Goal: Task Accomplishment & Management: Use online tool/utility

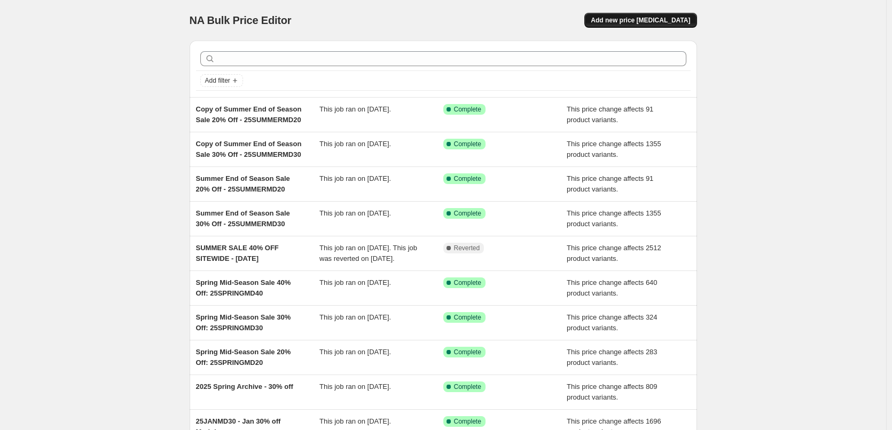
click at [682, 18] on span "Add new price [MEDICAL_DATA]" at bounding box center [640, 20] width 99 height 9
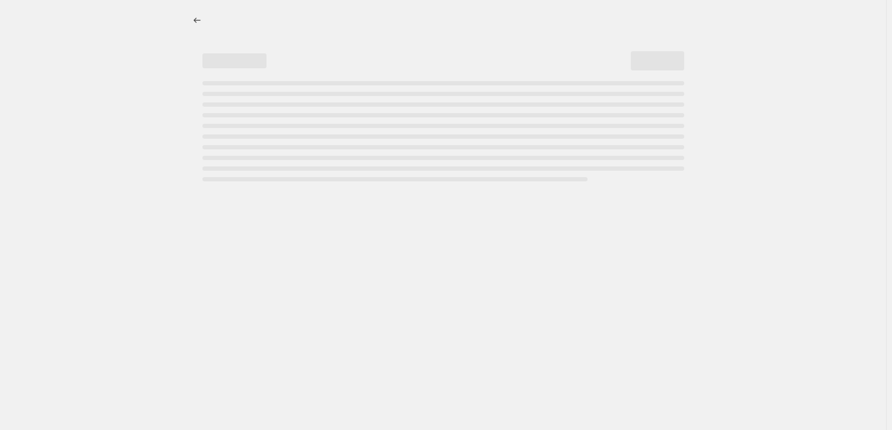
select select "percentage"
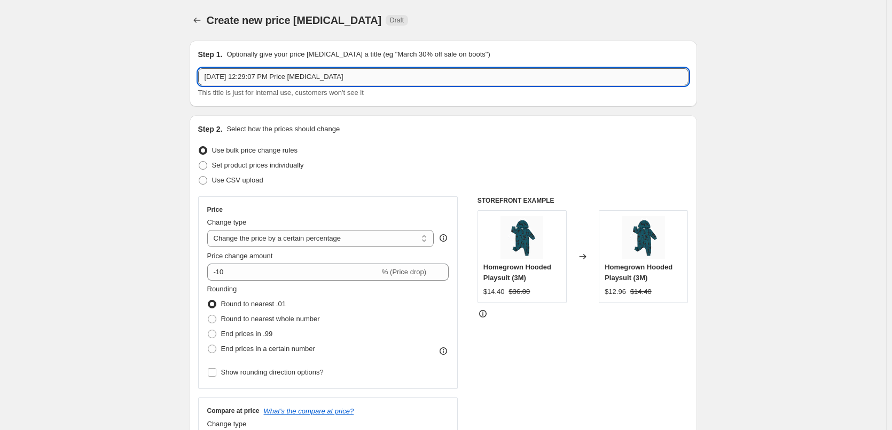
click at [257, 82] on input "[DATE] 12:29:07 PM Price [MEDICAL_DATA]" at bounding box center [443, 76] width 490 height 17
type input "A"
type input "FALL ARCHIVE - 30% OFF"
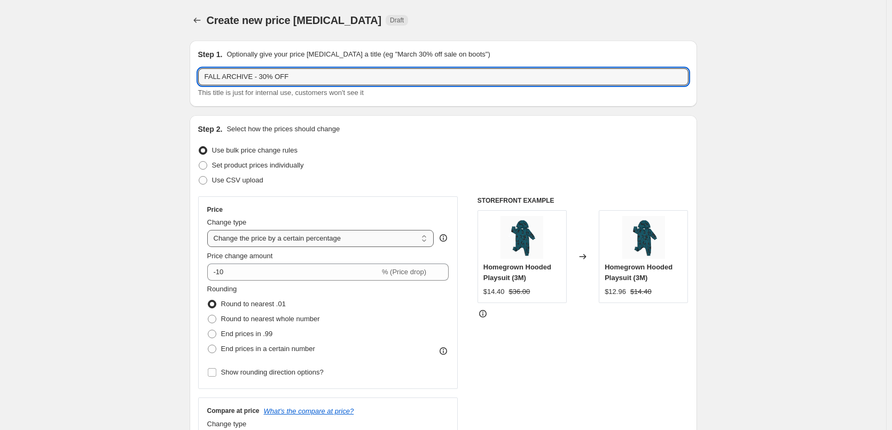
click at [319, 234] on select "Change the price to a certain amount Change the price by a certain amount Chang…" at bounding box center [320, 238] width 227 height 17
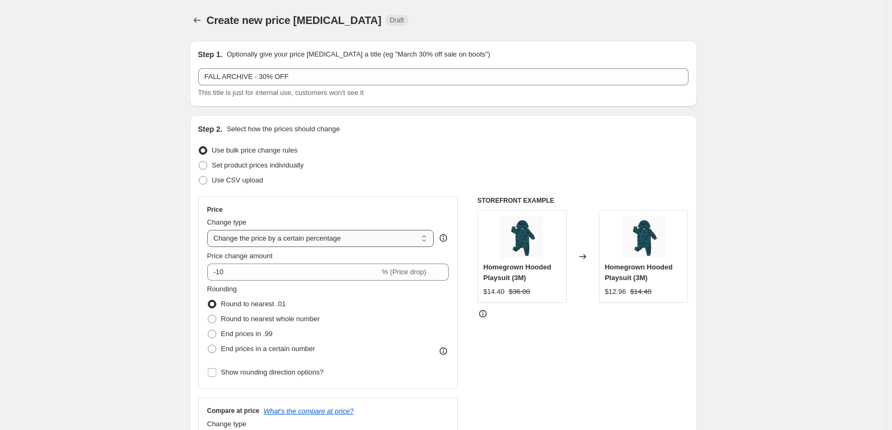
select select "pcap"
click at [209, 230] on select "Change the price to a certain amount Change the price by a certain amount Chang…" at bounding box center [320, 238] width 227 height 17
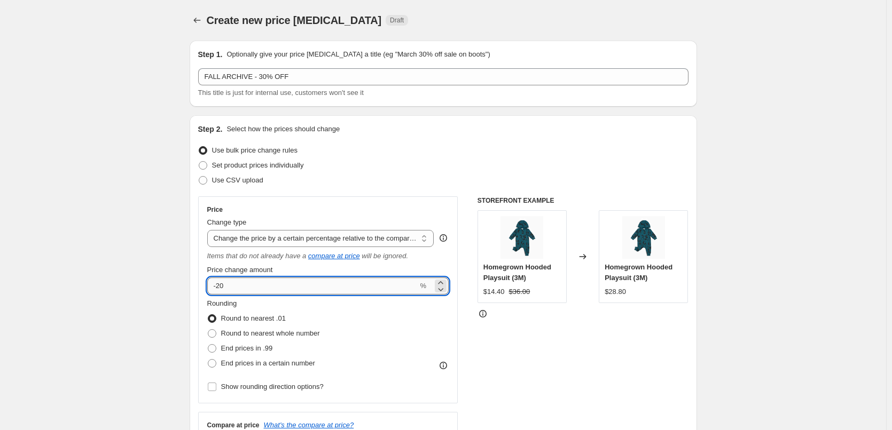
click at [245, 289] on input "-20" at bounding box center [312, 286] width 211 height 17
type input "-2"
click at [270, 287] on input "-35" at bounding box center [312, 286] width 211 height 17
type input "-30"
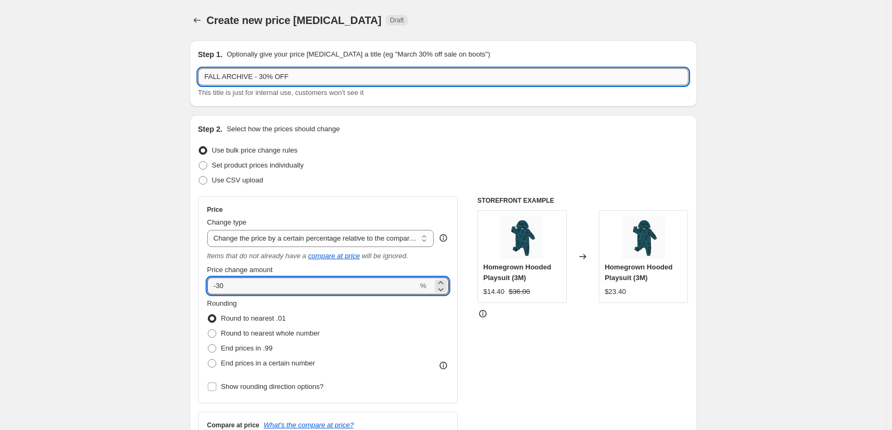
click at [256, 75] on input "FALL ARCHIVE - 30% OFF" at bounding box center [443, 76] width 490 height 17
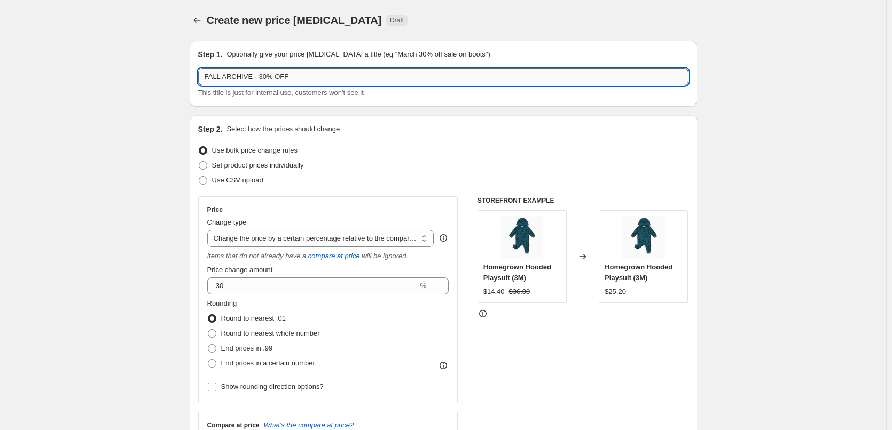
drag, startPoint x: 254, startPoint y: 75, endPoint x: 310, endPoint y: 90, distance: 57.4
click at [255, 75] on input "FALL ARCHIVE - 30% OFF" at bounding box center [443, 76] width 490 height 17
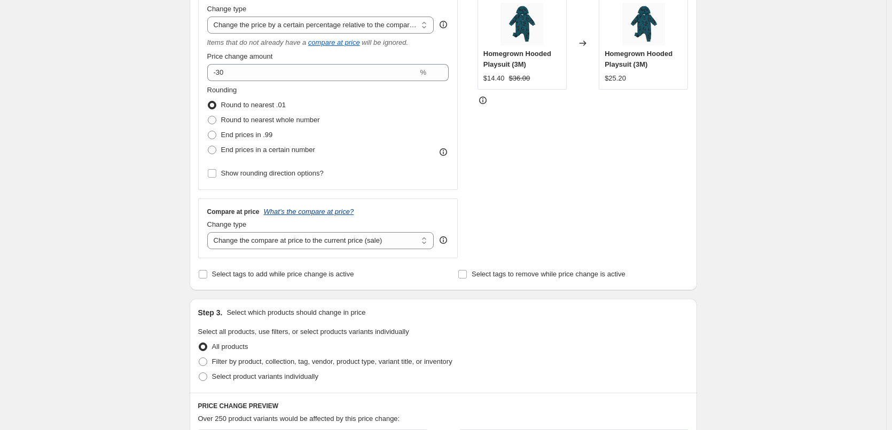
scroll to position [320, 0]
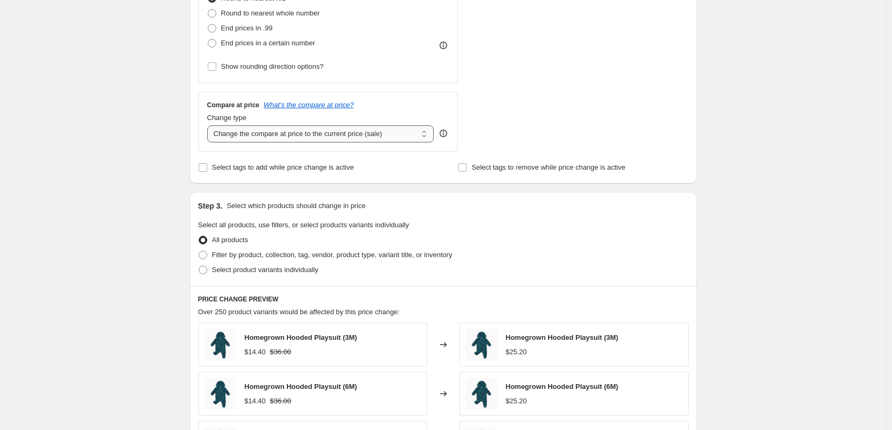
type input "FALL ARCHIVE (SPORTSWEAR) - 30% OFF"
click at [270, 133] on select "Change the compare at price to the current price (sale) Change the compare at p…" at bounding box center [320, 134] width 227 height 17
select select "no_change"
click at [209, 126] on select "Change the compare at price to the current price (sale) Change the compare at p…" at bounding box center [320, 134] width 227 height 17
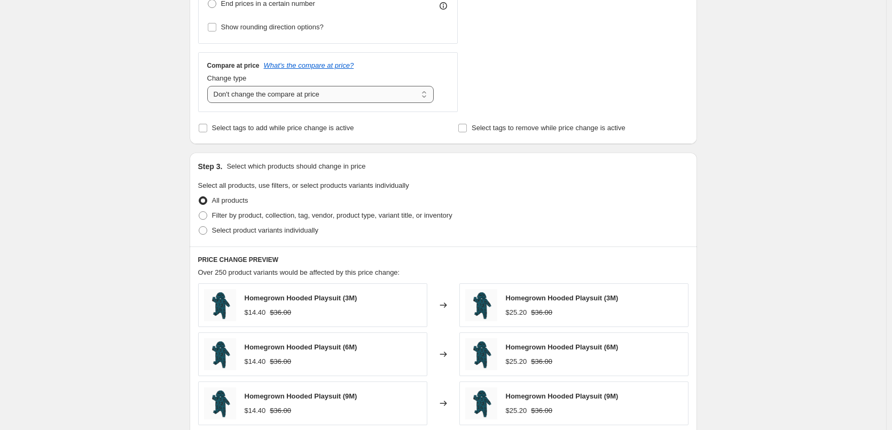
scroll to position [427, 0]
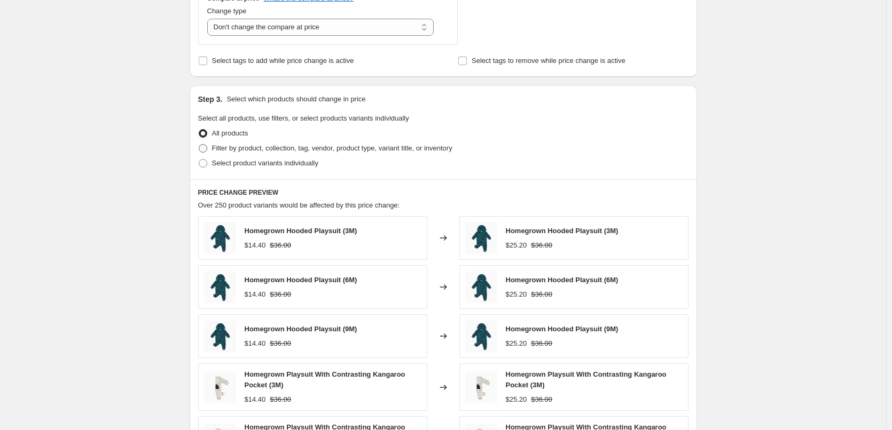
click at [222, 147] on span "Filter by product, collection, tag, vendor, product type, variant title, or inv…" at bounding box center [332, 148] width 240 height 8
click at [199, 145] on input "Filter by product, collection, tag, vendor, product type, variant title, or inv…" at bounding box center [199, 144] width 1 height 1
radio input "true"
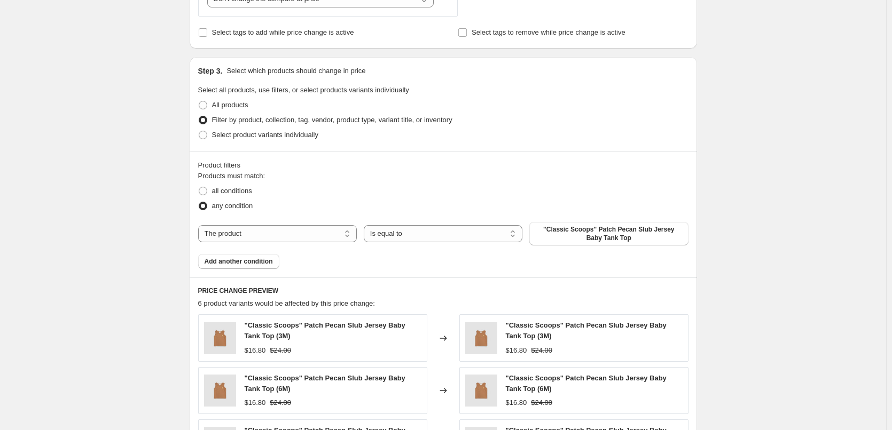
scroll to position [481, 0]
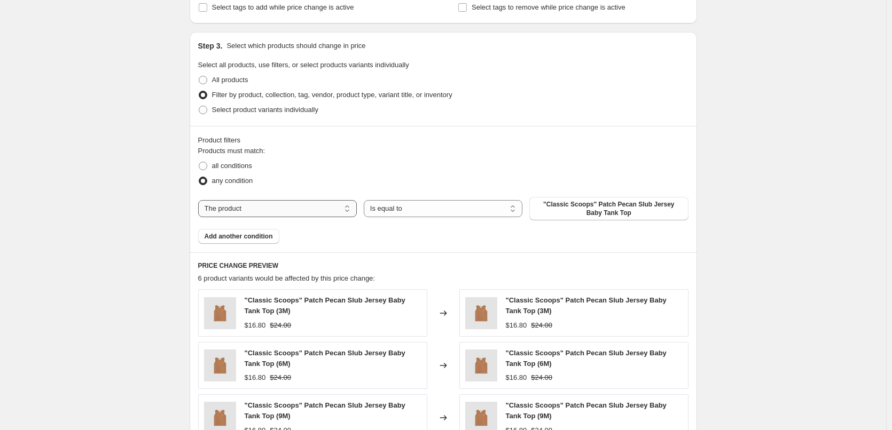
click at [264, 207] on select "The product The product's collection The product's tag The product's vendor The…" at bounding box center [277, 208] width 159 height 17
select select "vendor"
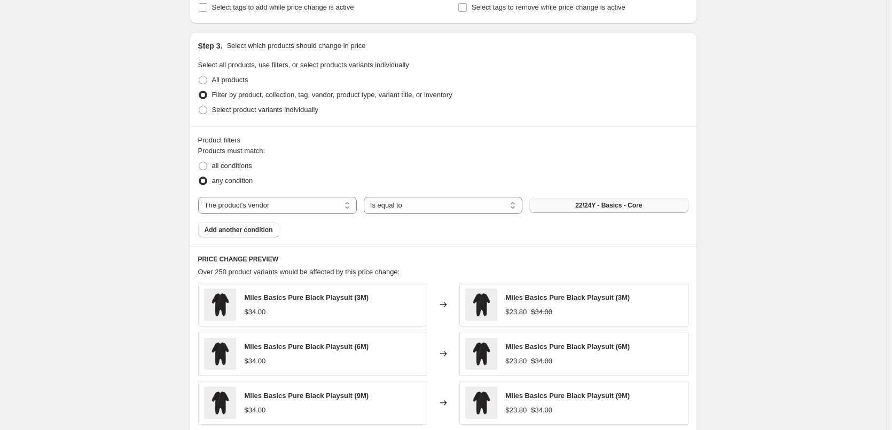
click at [607, 209] on span "22/24Y - Basics - Core" at bounding box center [608, 205] width 67 height 9
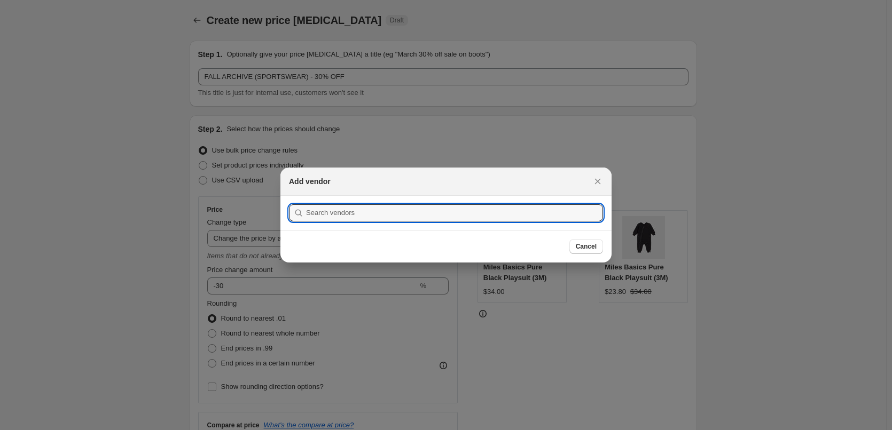
scroll to position [0, 0]
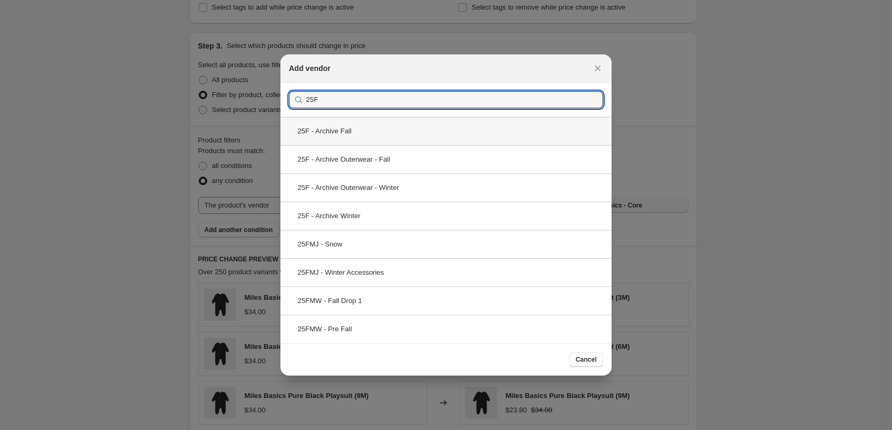
type input "25F"
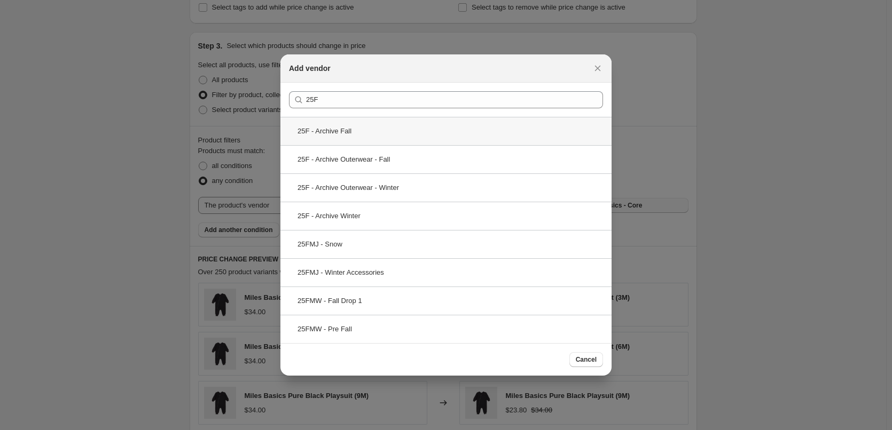
click at [354, 132] on div "25F - Archive Fall" at bounding box center [445, 131] width 331 height 28
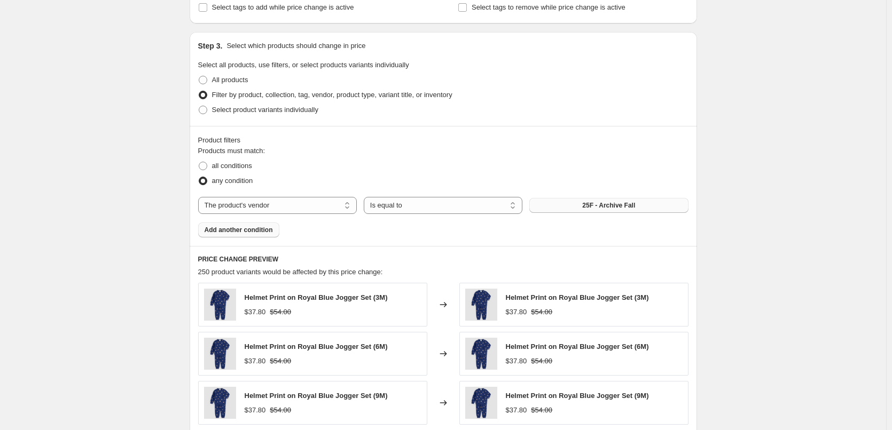
click at [267, 228] on span "Add another condition" at bounding box center [239, 230] width 68 height 9
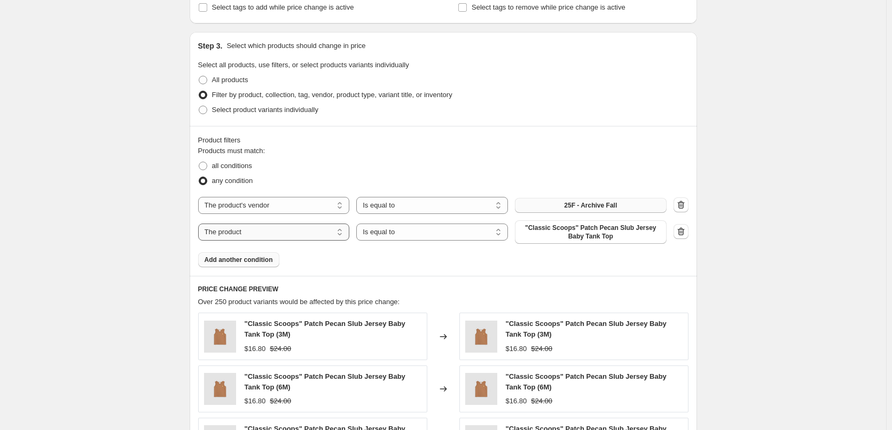
click at [308, 239] on select "The product The product's collection The product's tag The product's vendor The…" at bounding box center [274, 232] width 152 height 17
select select "vendor"
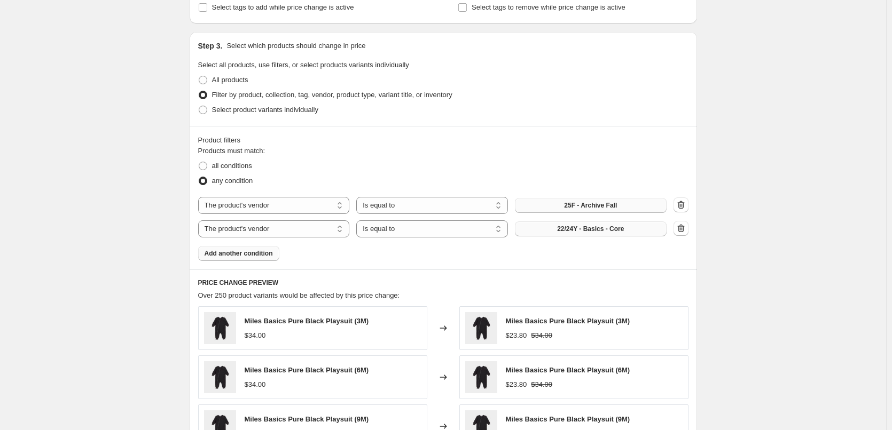
click at [605, 229] on span "22/24Y - Basics - Core" at bounding box center [590, 229] width 67 height 9
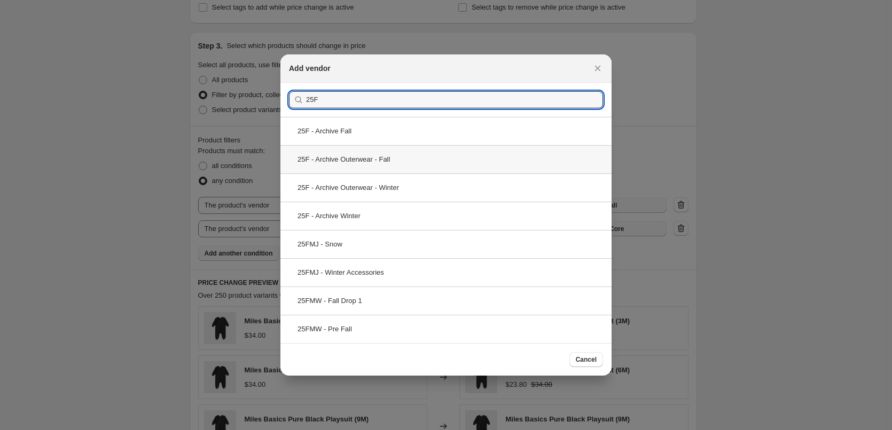
type input "25F"
click at [360, 167] on div "25F - Archive Outerwear - Fall" at bounding box center [445, 159] width 331 height 28
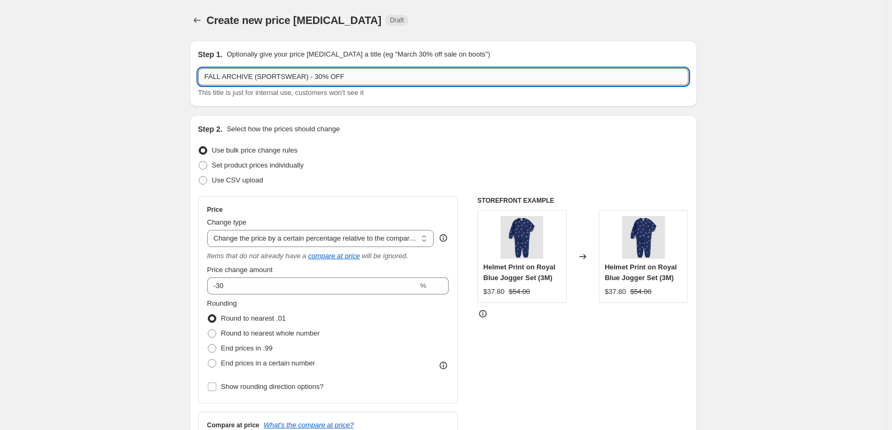
drag, startPoint x: 299, startPoint y: 81, endPoint x: 252, endPoint y: 73, distance: 47.2
click at [252, 73] on input "FALL ARCHIVE (SPORTSWEAR) - 30% OFF" at bounding box center [443, 76] width 490 height 17
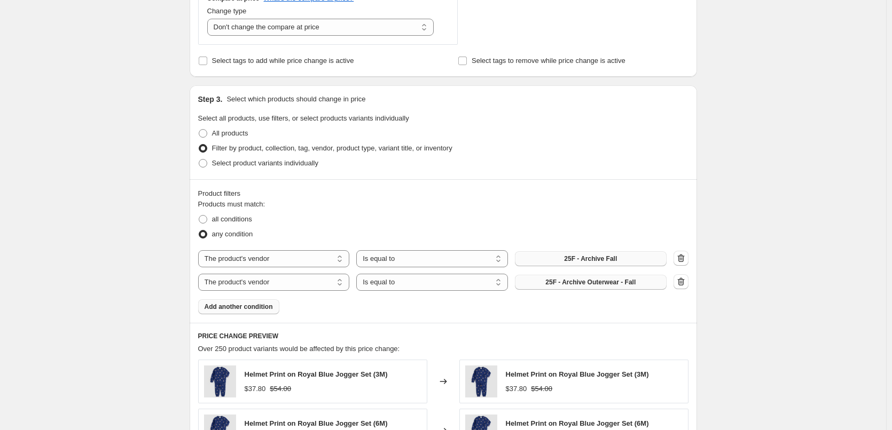
scroll to position [795, 0]
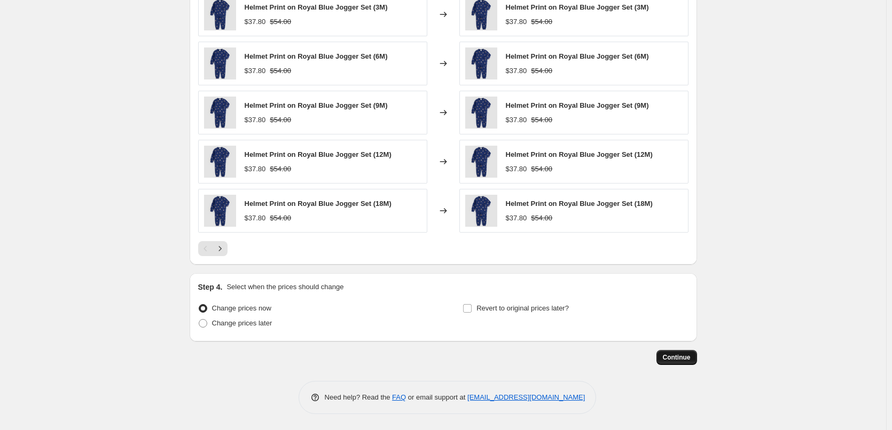
type input "FALL ARCHIVE - 30% OFF"
click at [691, 359] on span "Continue" at bounding box center [677, 358] width 28 height 9
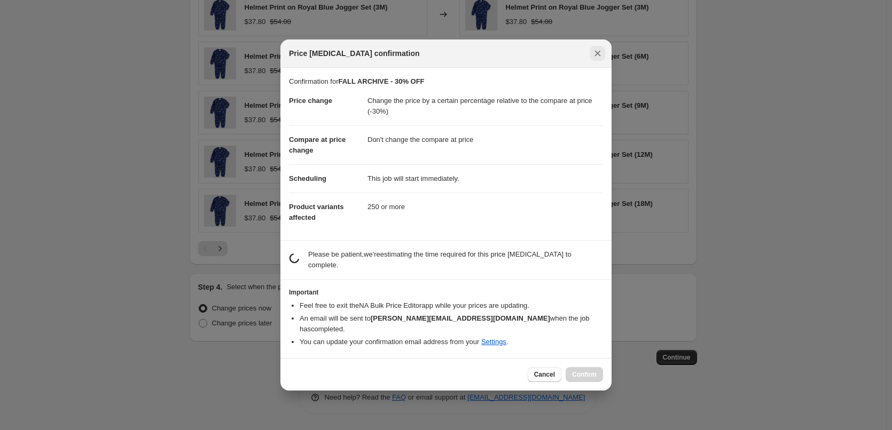
click at [600, 59] on icon "Close" at bounding box center [597, 53] width 11 height 11
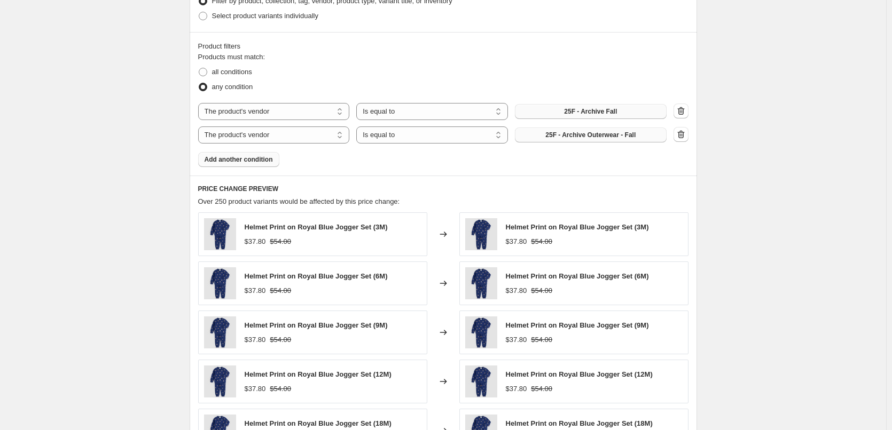
scroll to position [795, 0]
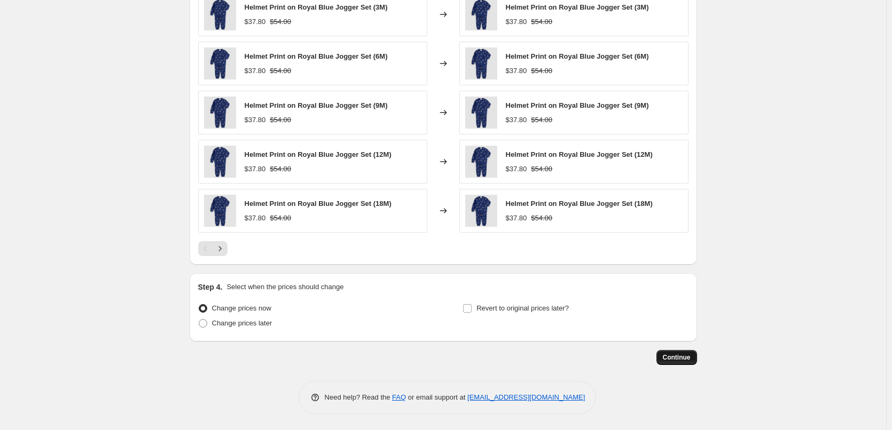
click at [680, 361] on span "Continue" at bounding box center [677, 358] width 28 height 9
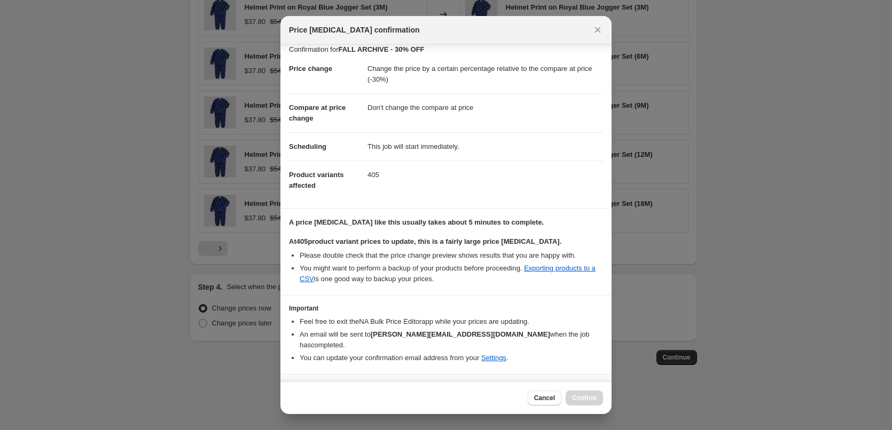
scroll to position [23, 0]
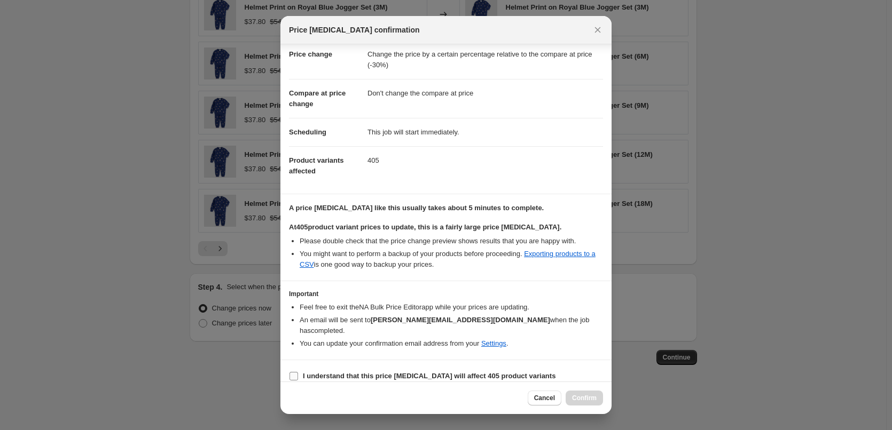
click at [373, 372] on b "I understand that this price [MEDICAL_DATA] will affect 405 product variants" at bounding box center [429, 376] width 253 height 8
click at [298, 372] on input "I understand that this price [MEDICAL_DATA] will affect 405 product variants" at bounding box center [293, 376] width 9 height 9
checkbox input "true"
click at [590, 397] on span "Confirm" at bounding box center [584, 398] width 25 height 9
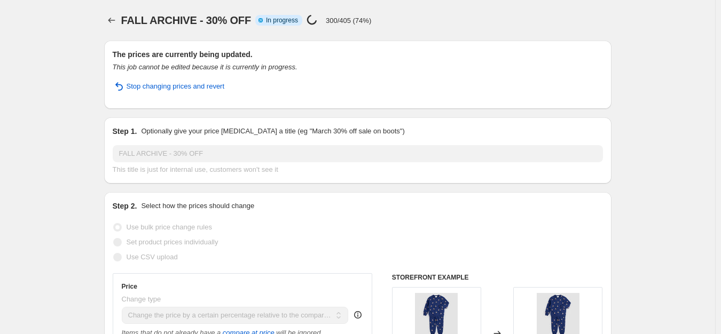
select select "pcap"
select select "no_change"
select select "vendor"
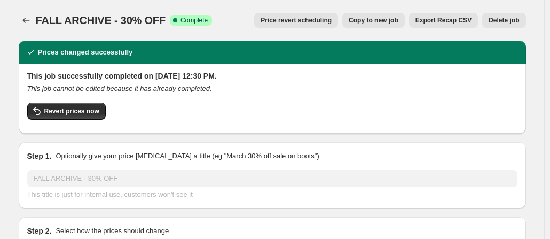
click at [209, 6] on div "FALL ARCHIVE - 30% OFF. This page is ready FALL ARCHIVE - 30% OFF Success Compl…" at bounding box center [272, 20] width 507 height 41
